Goal: Task Accomplishment & Management: Use online tool/utility

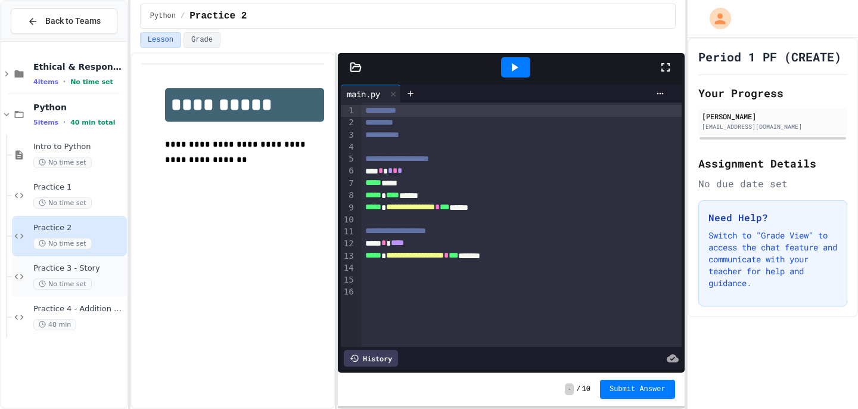
click at [69, 266] on span "Practice 3 - Story" at bounding box center [78, 268] width 91 height 10
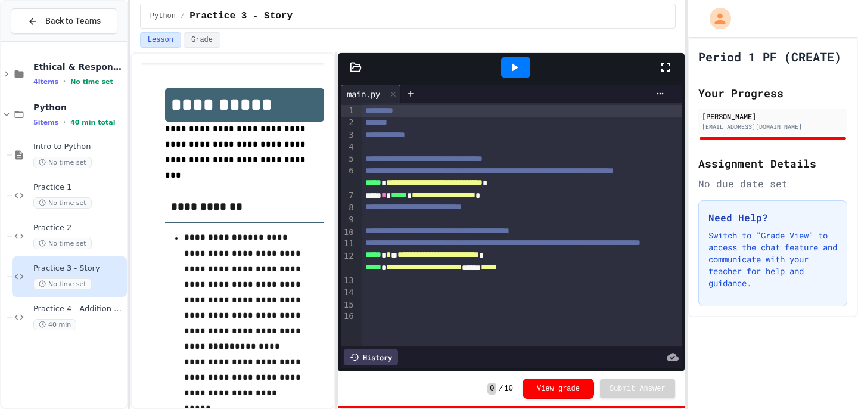
click at [402, 124] on div "*******" at bounding box center [522, 123] width 320 height 12
